Goal: Task Accomplishment & Management: Use online tool/utility

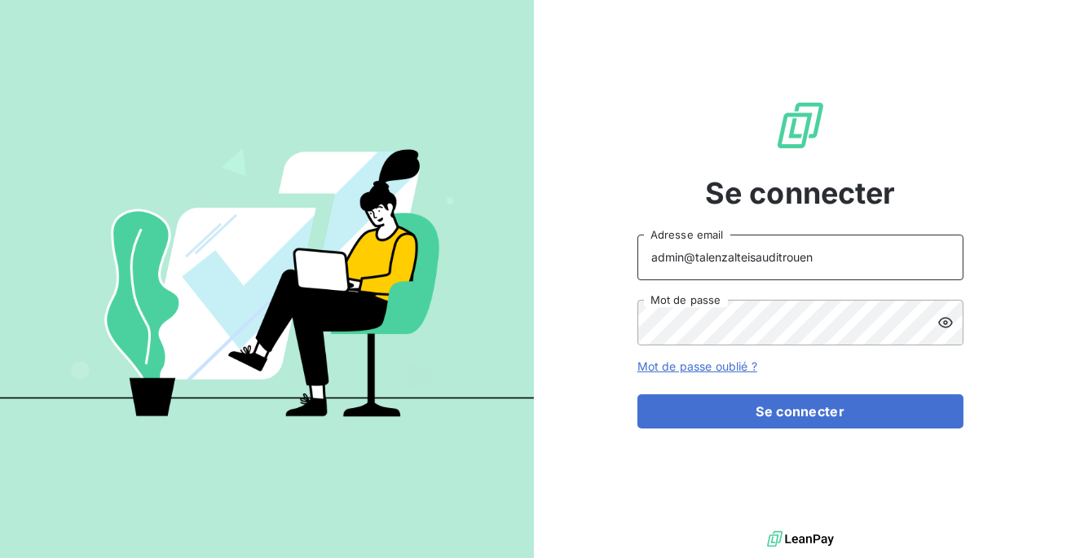
click at [822, 267] on input "admin@talenzalteisauditrouen" at bounding box center [800, 258] width 326 height 46
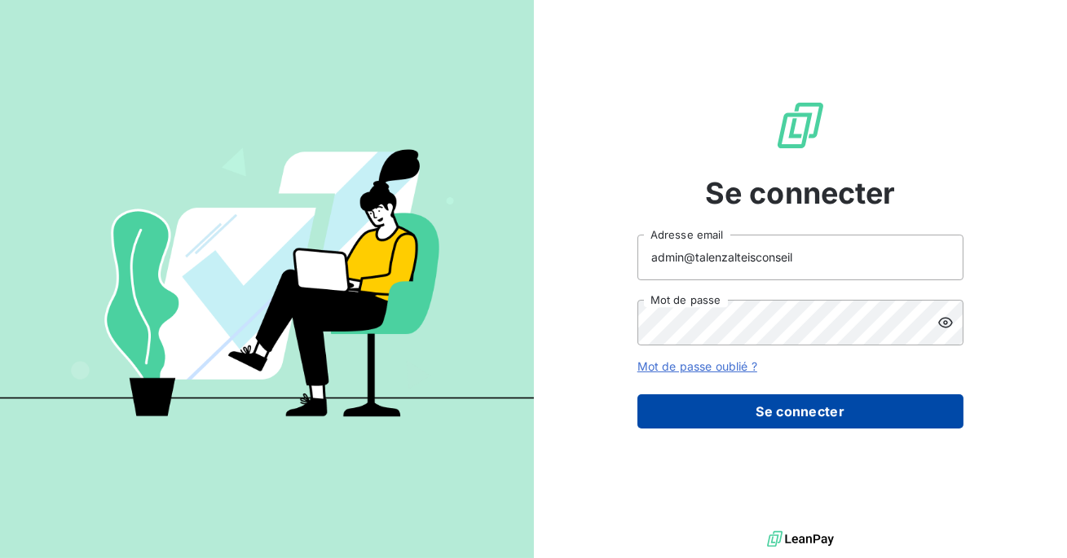
type input "admin@talenzalteisconseil"
click at [777, 408] on button "Se connecter" at bounding box center [800, 411] width 326 height 34
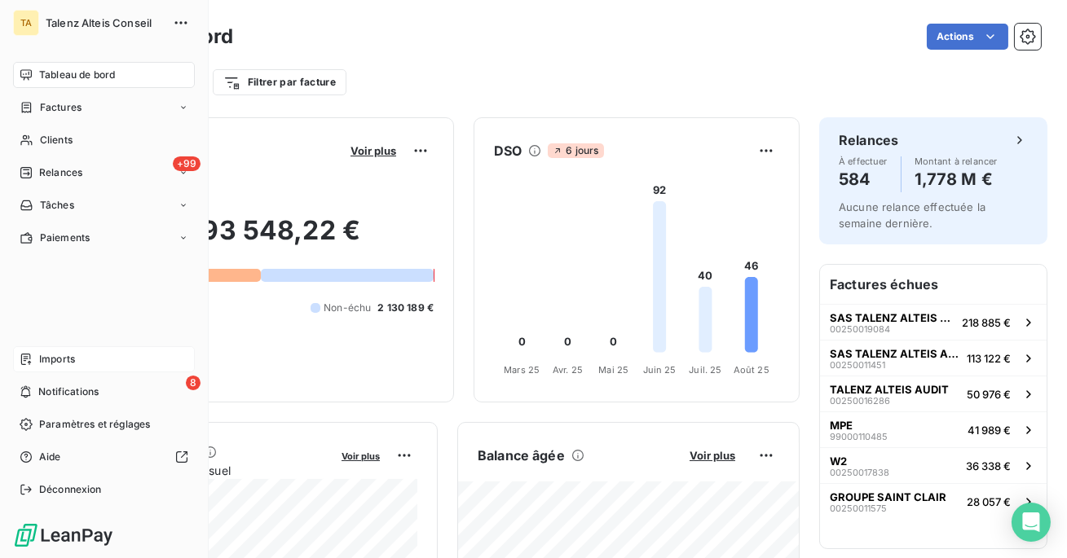
click at [57, 365] on span "Imports" at bounding box center [57, 359] width 36 height 15
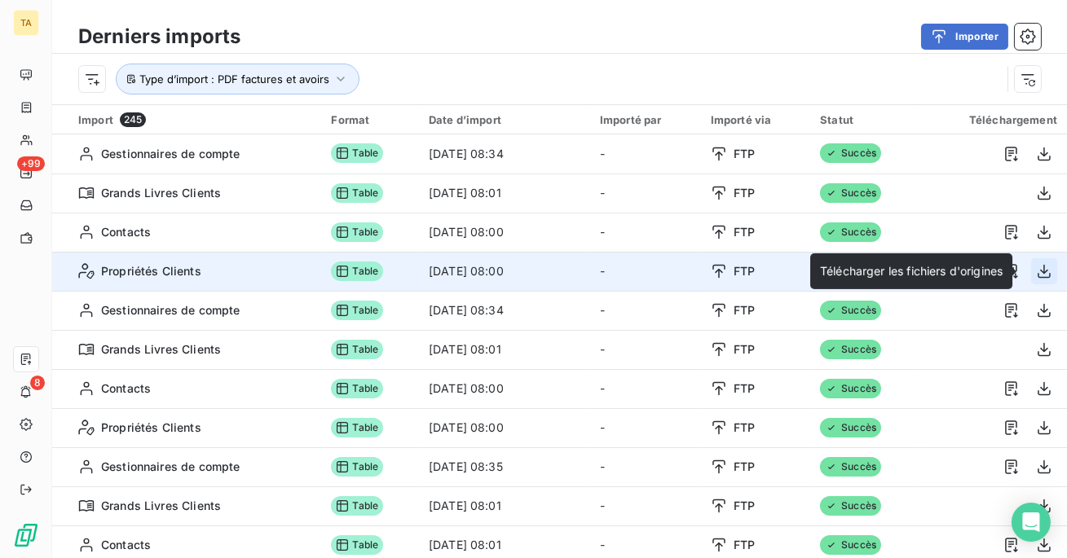
click at [1040, 271] on icon "button" at bounding box center [1043, 272] width 13 height 14
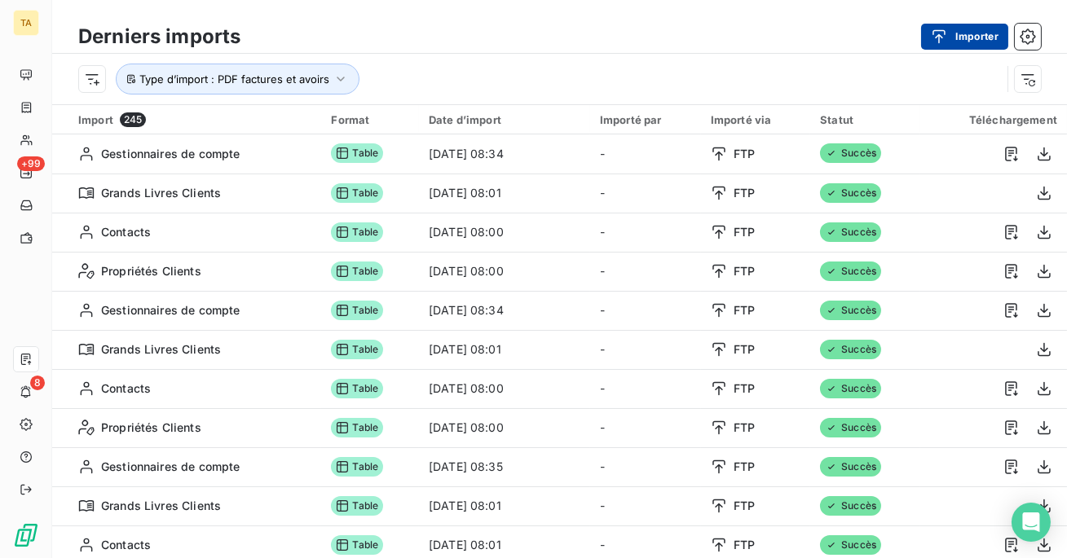
click at [977, 34] on button "Importer" at bounding box center [964, 37] width 87 height 26
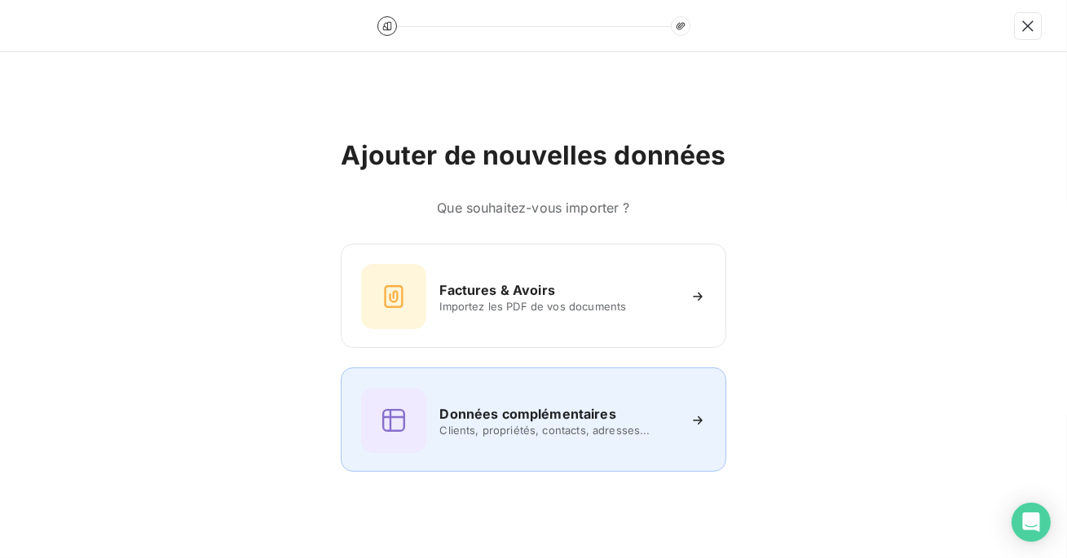
click at [516, 417] on h6 "Données complémentaires" at bounding box center [527, 414] width 176 height 20
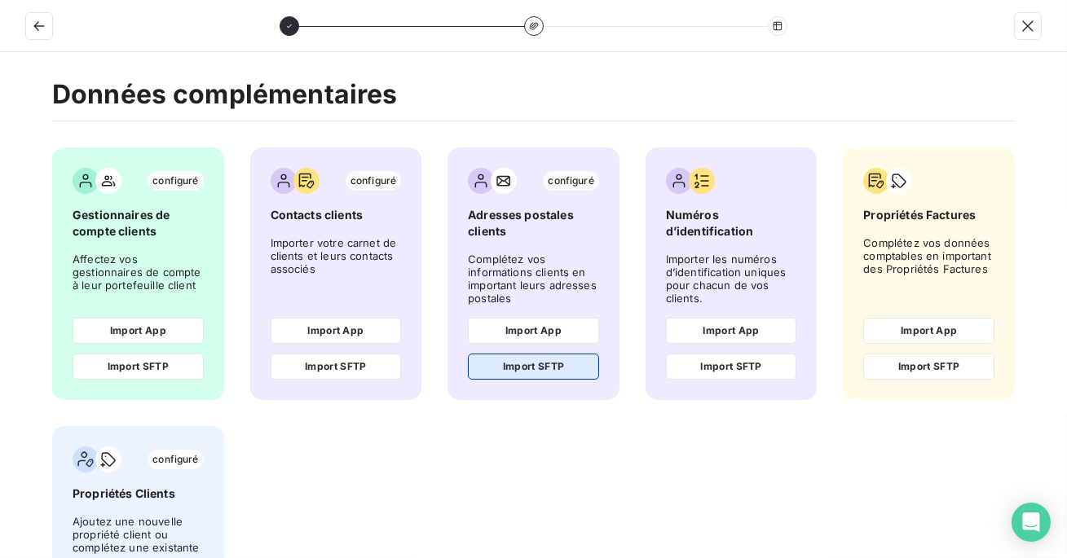
click at [539, 367] on button "Import SFTP" at bounding box center [533, 367] width 131 height 26
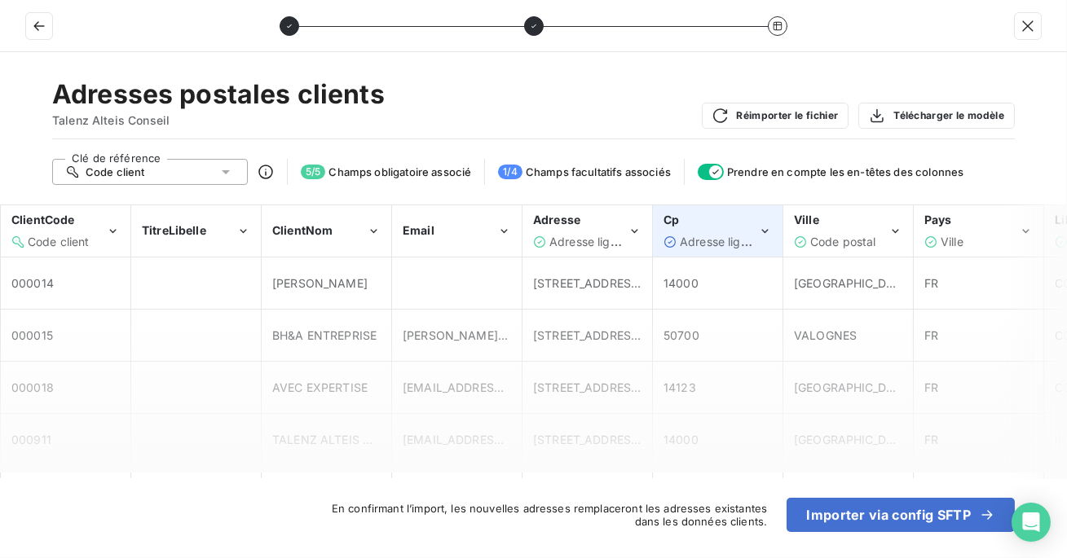
click at [690, 234] on div "Adresse ligne 2" at bounding box center [719, 242] width 78 height 16
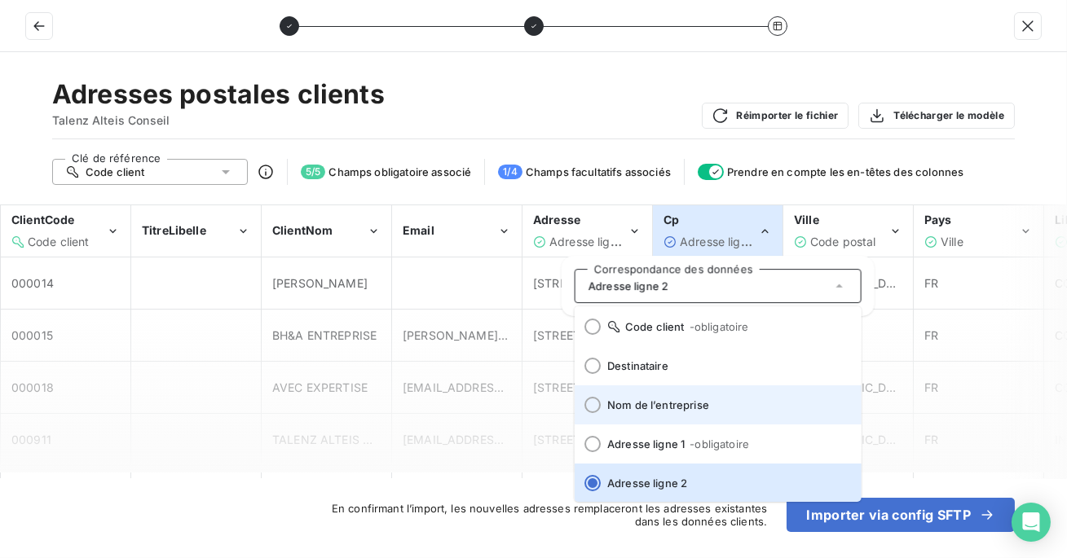
scroll to position [201, 0]
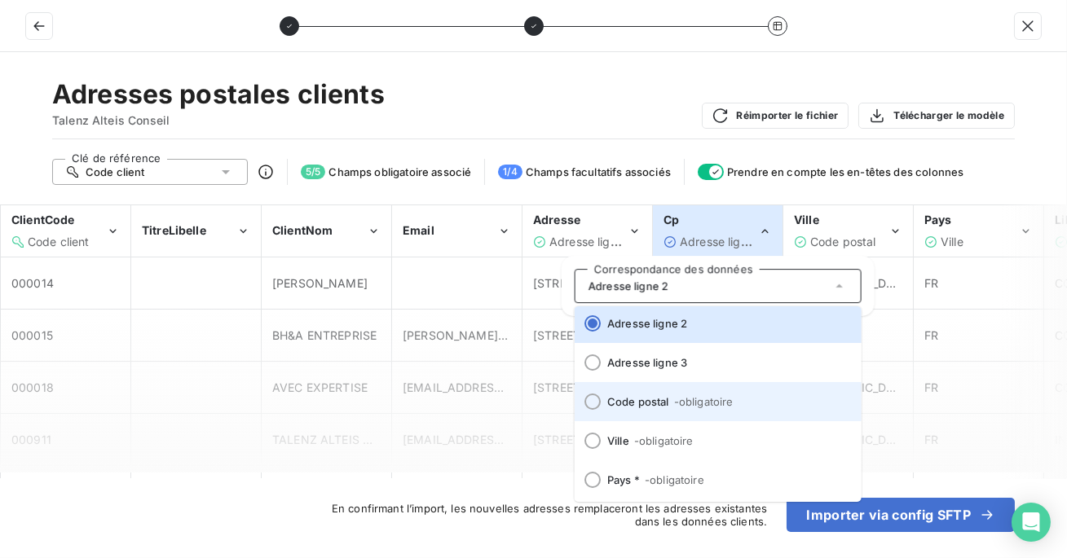
click at [670, 403] on span "Code postal - obligatoire" at bounding box center [727, 401] width 241 height 13
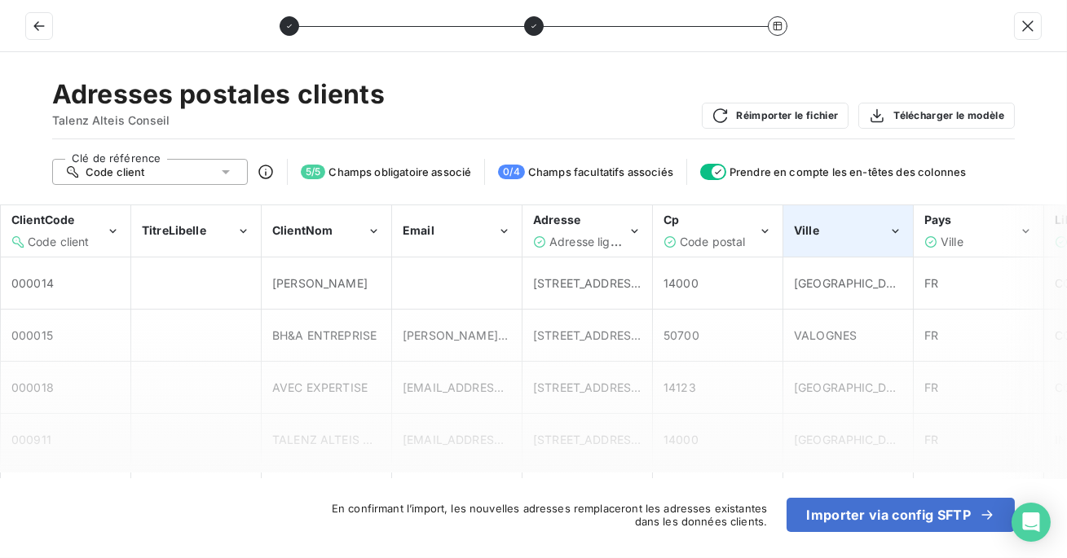
click at [834, 226] on div "Ville" at bounding box center [841, 230] width 95 height 16
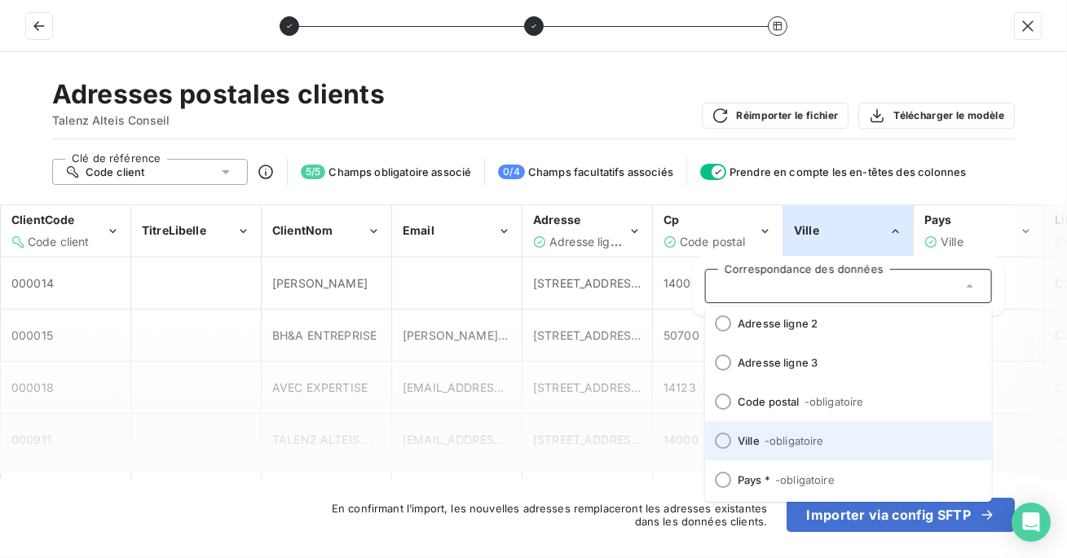
click at [783, 454] on li "Ville - obligatoire" at bounding box center [848, 440] width 287 height 39
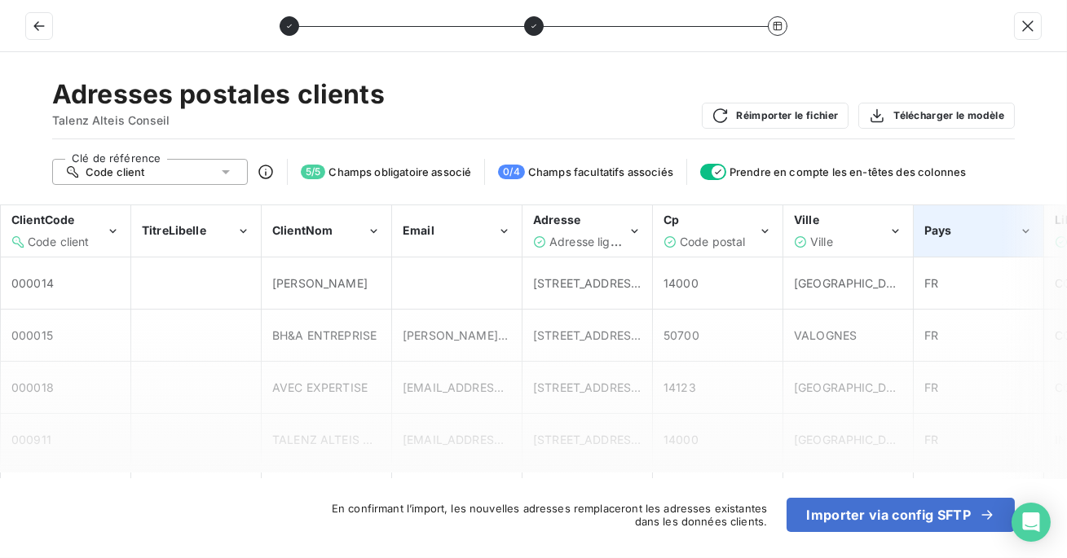
click at [968, 221] on div "Pays" at bounding box center [978, 231] width 128 height 50
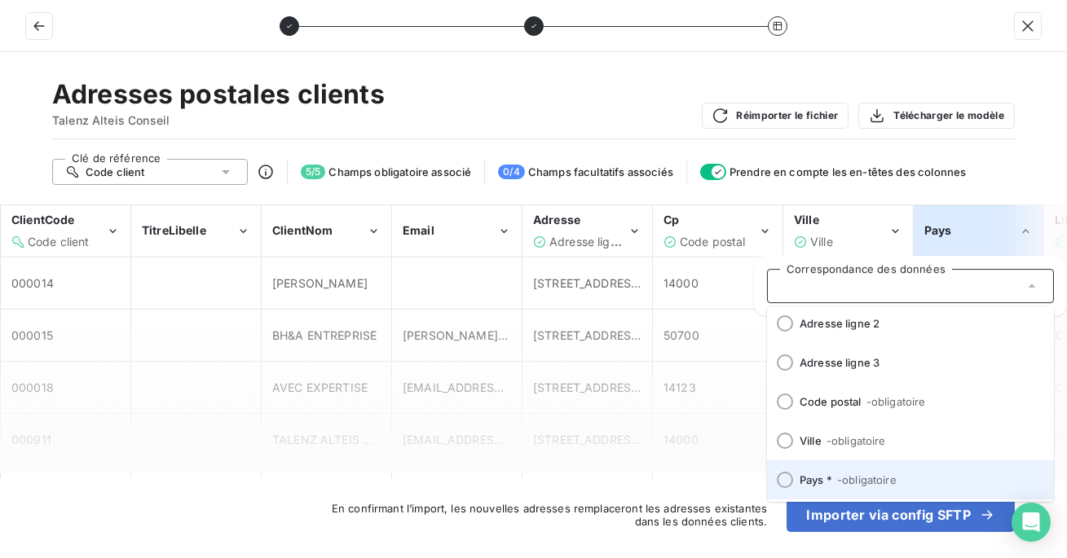
click at [832, 476] on span "Pays * - obligatoire" at bounding box center [919, 479] width 241 height 13
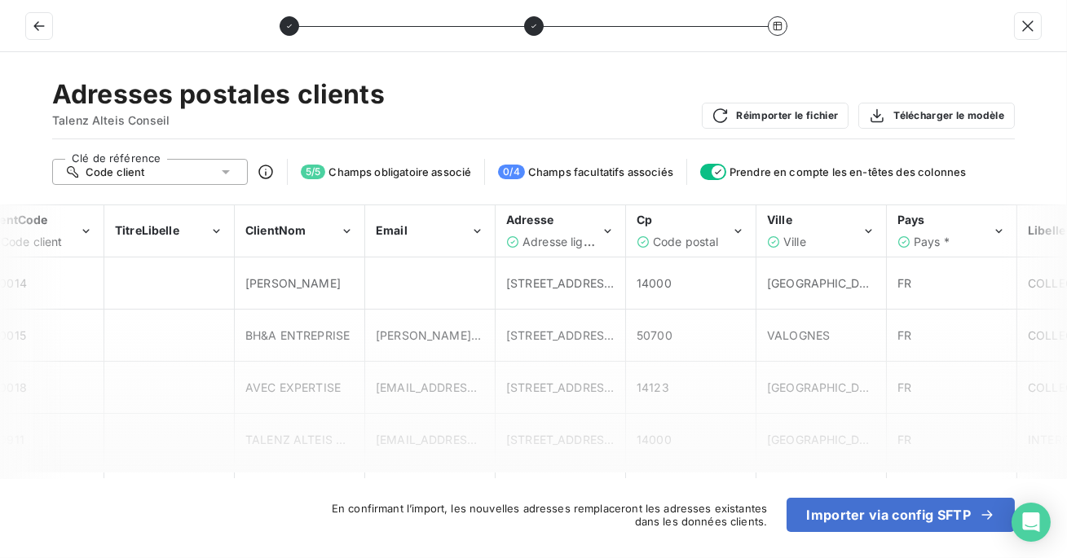
scroll to position [0, 21]
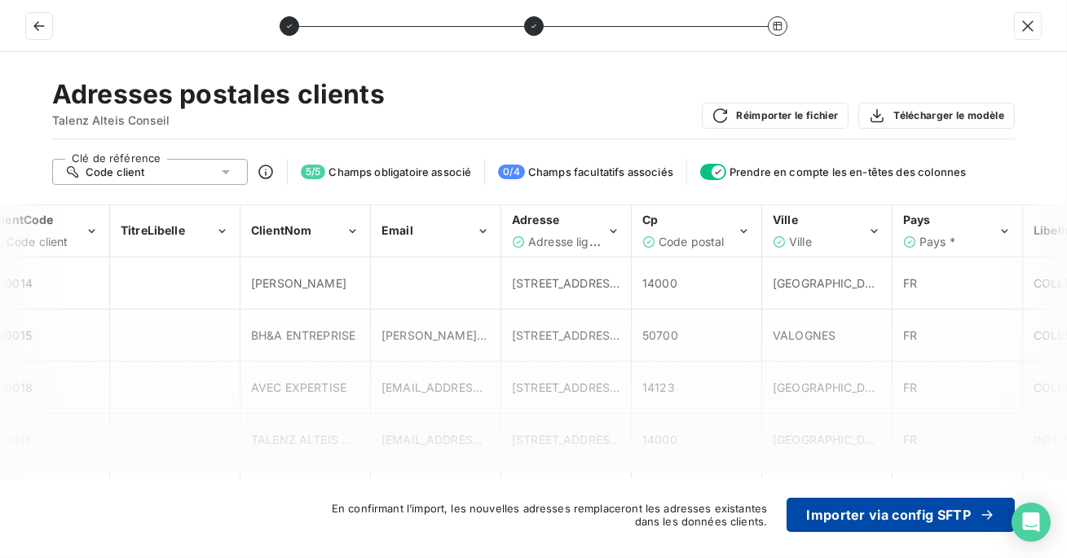
click at [865, 515] on button "Importer via config SFTP" at bounding box center [900, 515] width 228 height 34
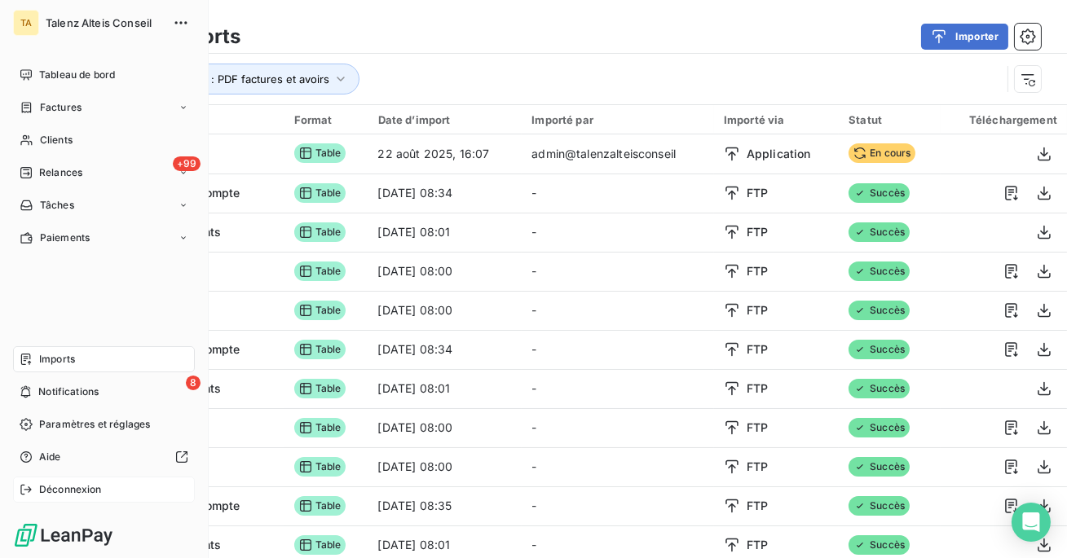
click at [64, 489] on span "Déconnexion" at bounding box center [70, 489] width 63 height 15
